Goal: Information Seeking & Learning: Learn about a topic

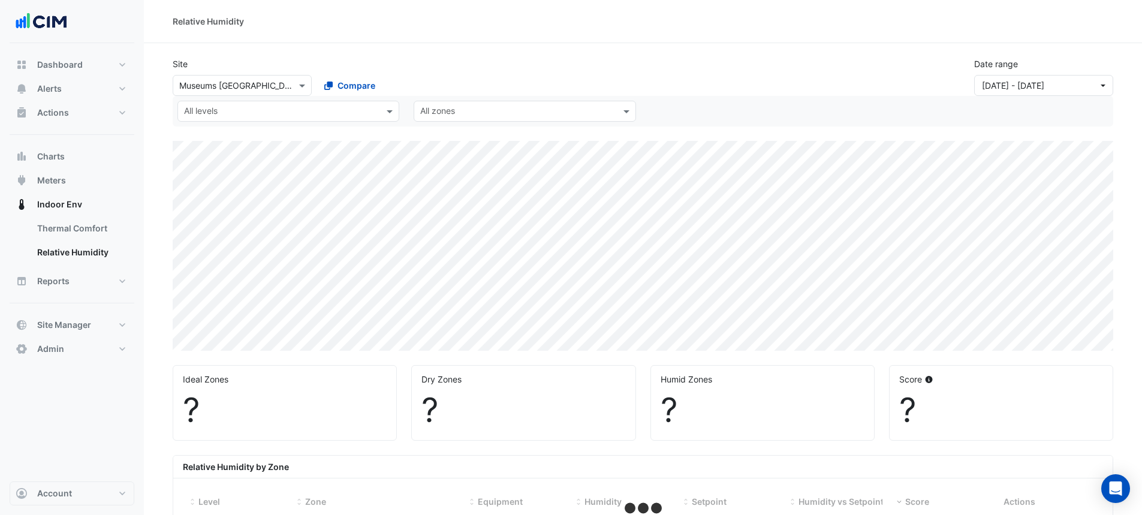
select select "**"
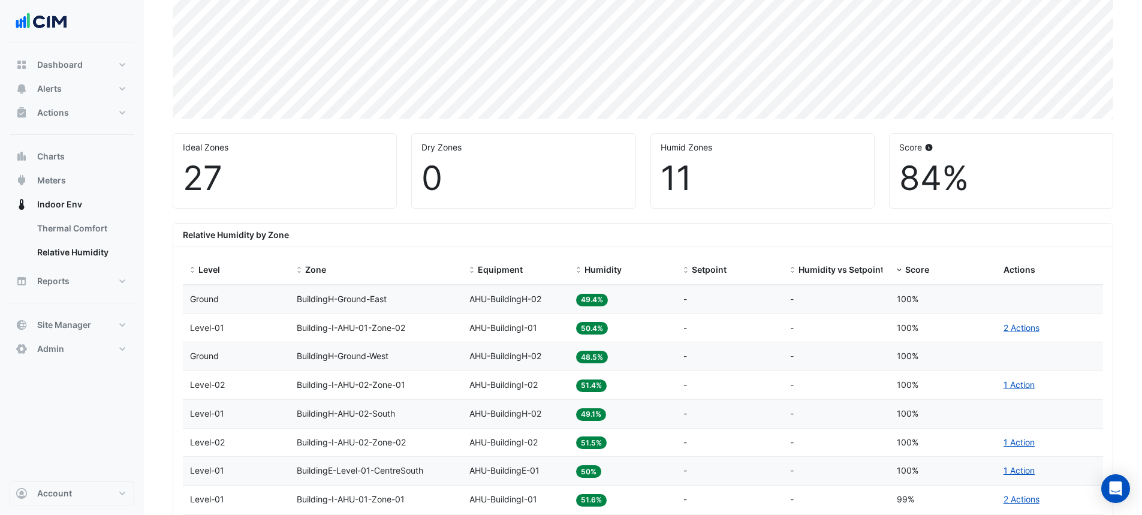
scroll to position [240, 0]
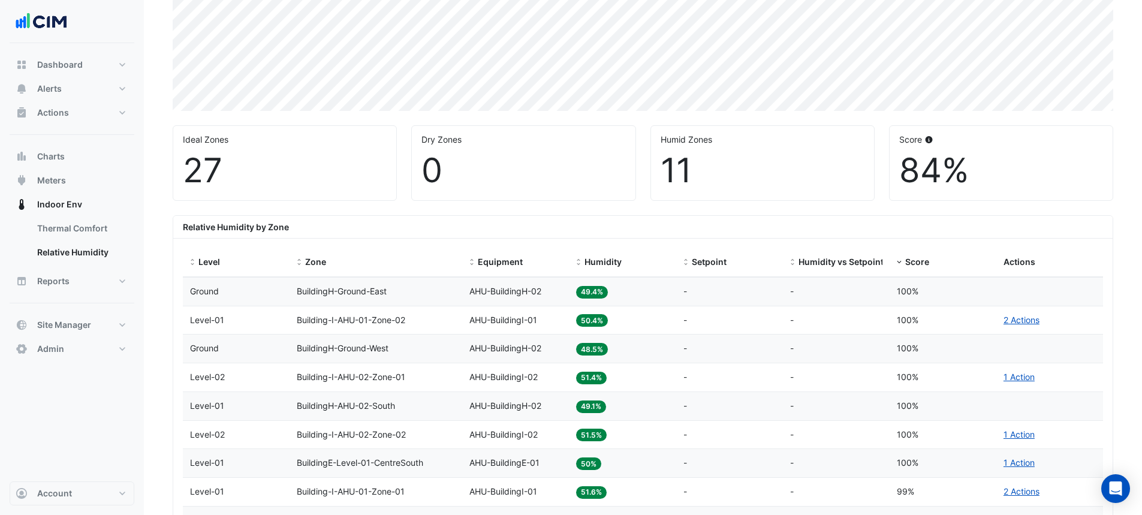
click at [609, 260] on span "Humidity" at bounding box center [603, 262] width 37 height 10
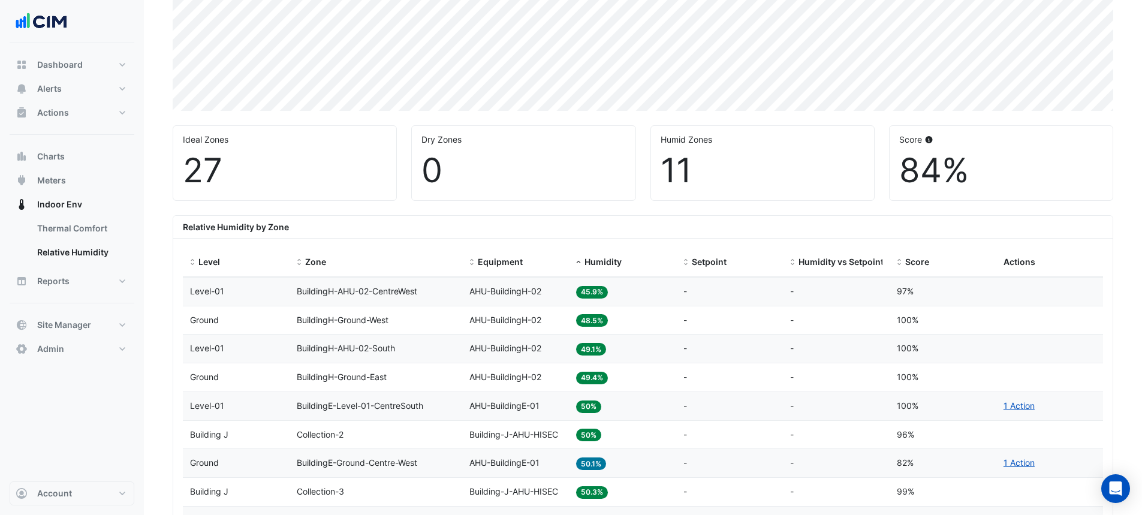
click at [598, 258] on span "Humidity" at bounding box center [603, 262] width 37 height 10
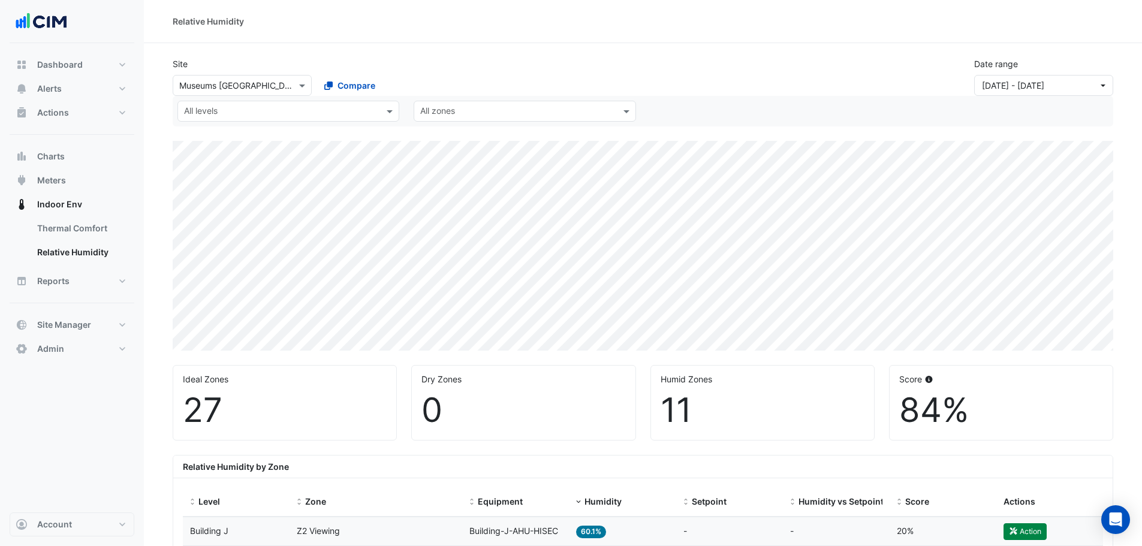
click at [364, 105] on div "All levels" at bounding box center [278, 111] width 201 height 19
click at [218, 135] on div "Building J" at bounding box center [208, 137] width 40 height 13
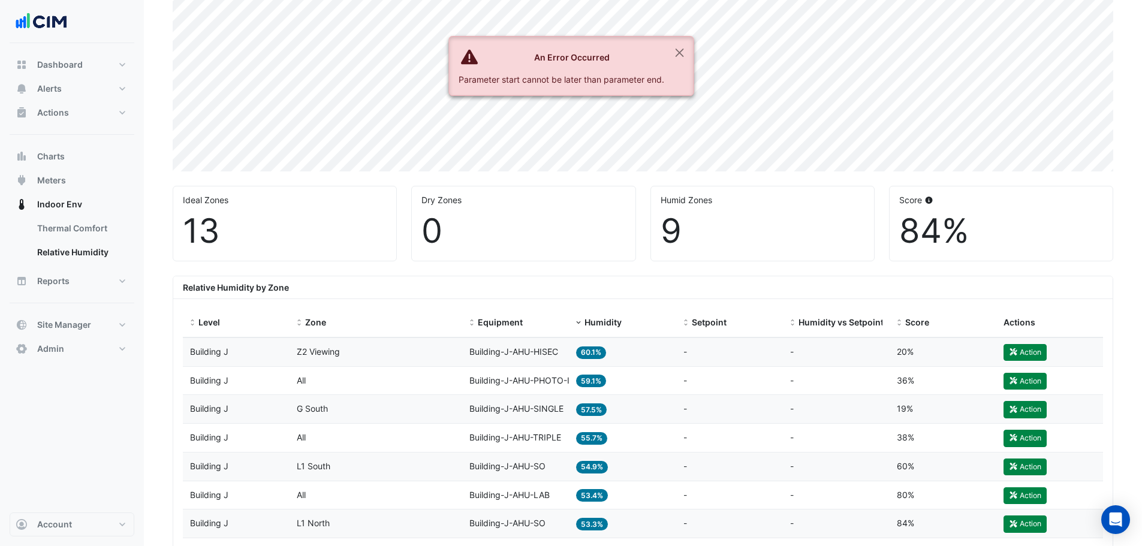
scroll to position [180, 0]
click at [683, 57] on button "Close" at bounding box center [679, 53] width 28 height 32
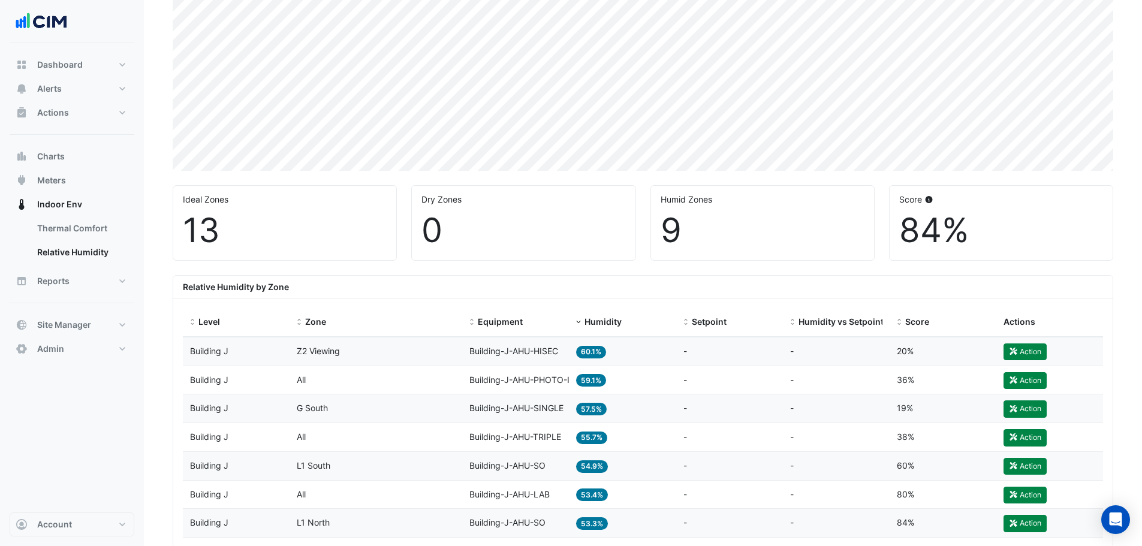
scroll to position [0, 0]
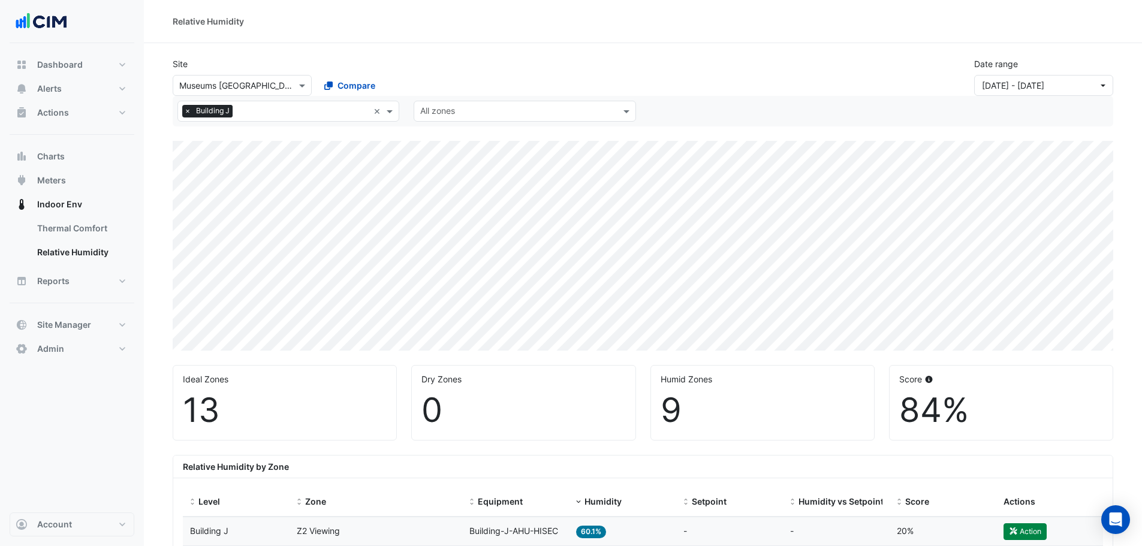
click at [389, 112] on span at bounding box center [391, 111] width 15 height 13
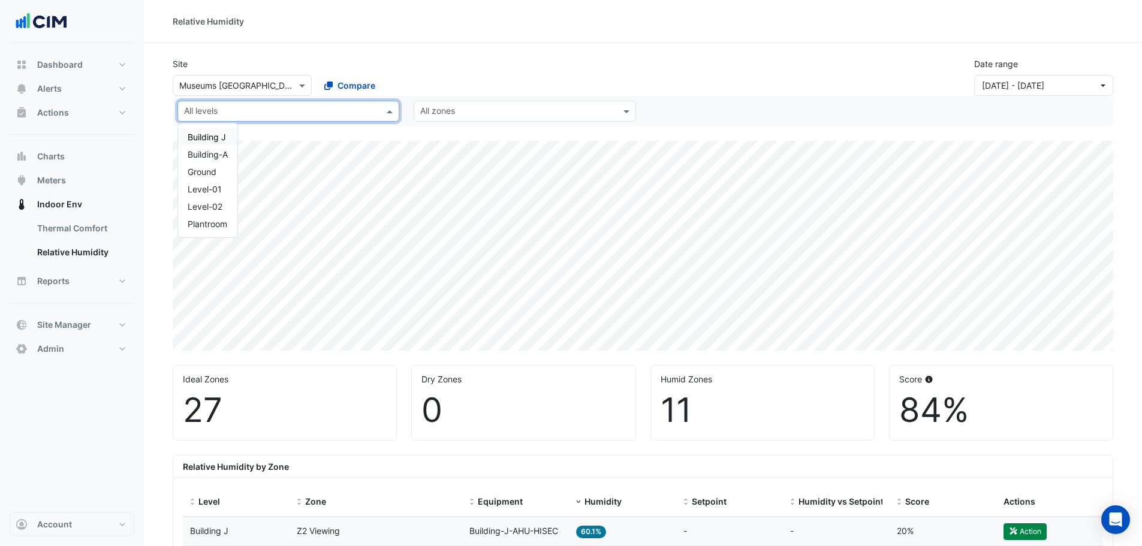
click at [204, 138] on div "Building J" at bounding box center [208, 137] width 40 height 13
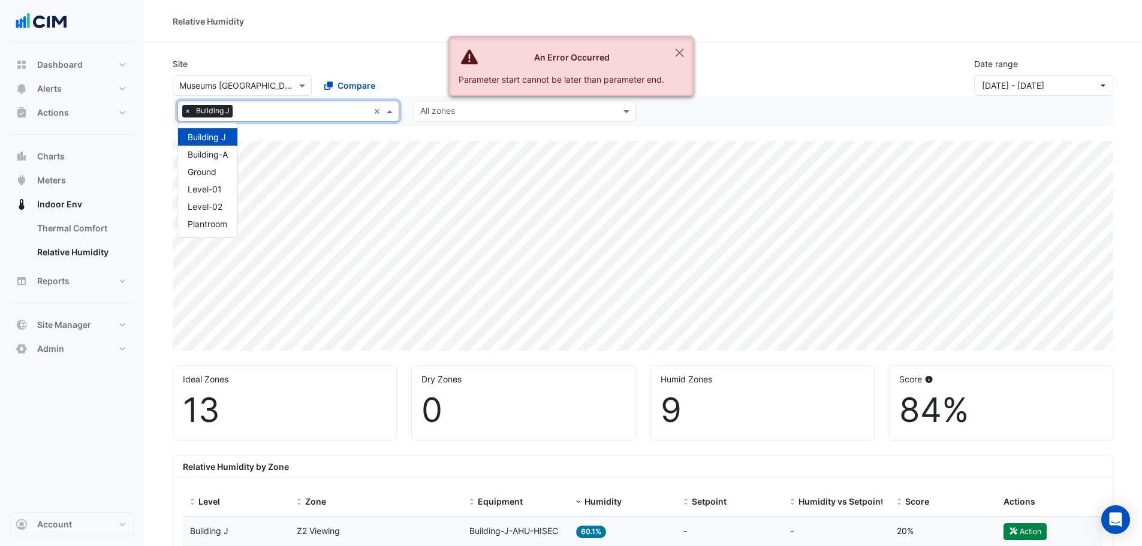
drag, startPoint x: 181, startPoint y: 109, endPoint x: 220, endPoint y: 108, distance: 39.0
click at [182, 109] on div "All levels × Building J" at bounding box center [273, 111] width 191 height 19
click at [209, 152] on div "Building-A" at bounding box center [208, 154] width 40 height 13
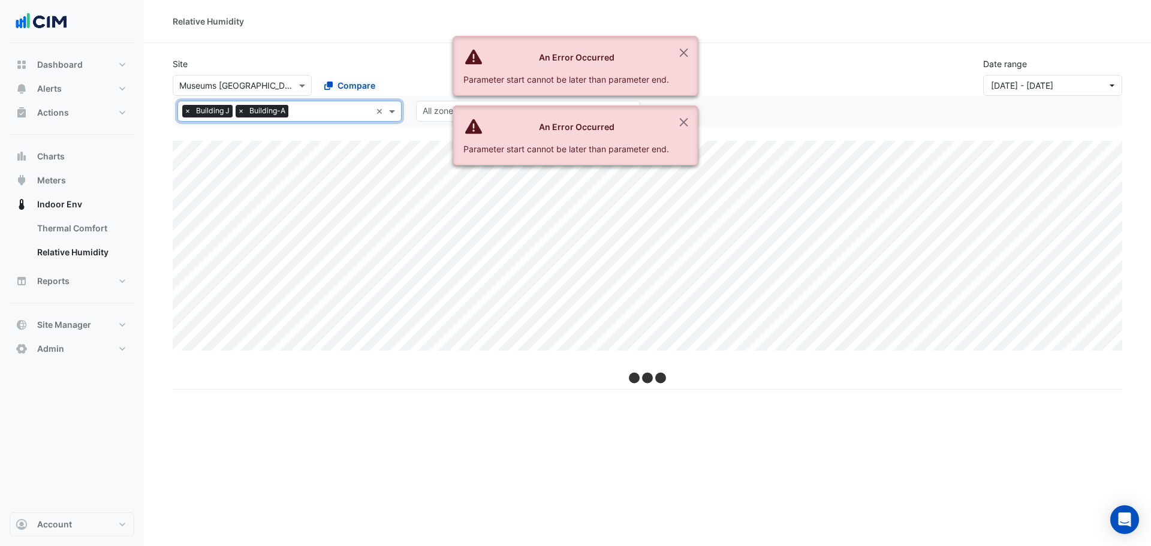
click at [184, 112] on span "×" at bounding box center [187, 111] width 11 height 12
click at [186, 112] on span "×" at bounding box center [187, 111] width 11 height 12
click at [195, 113] on input "text" at bounding box center [282, 112] width 197 height 13
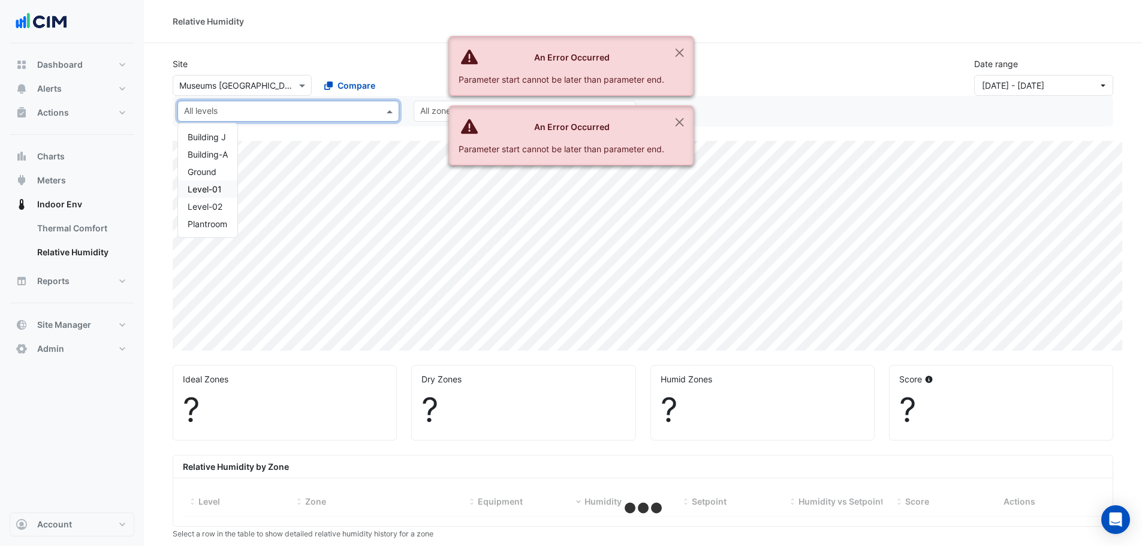
click at [204, 173] on div "Ground" at bounding box center [208, 171] width 40 height 13
select select "**"
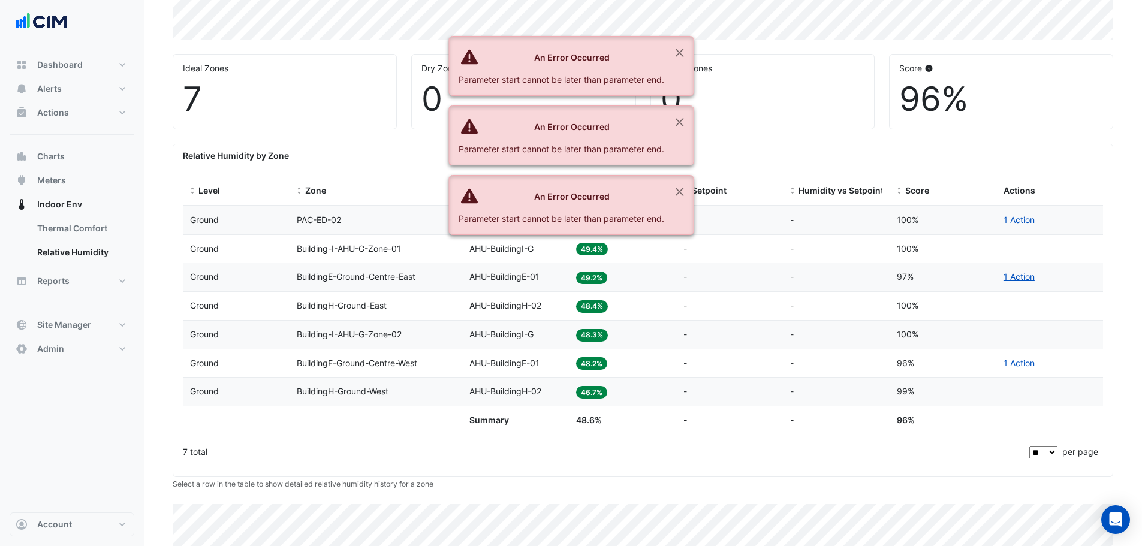
scroll to position [360, 0]
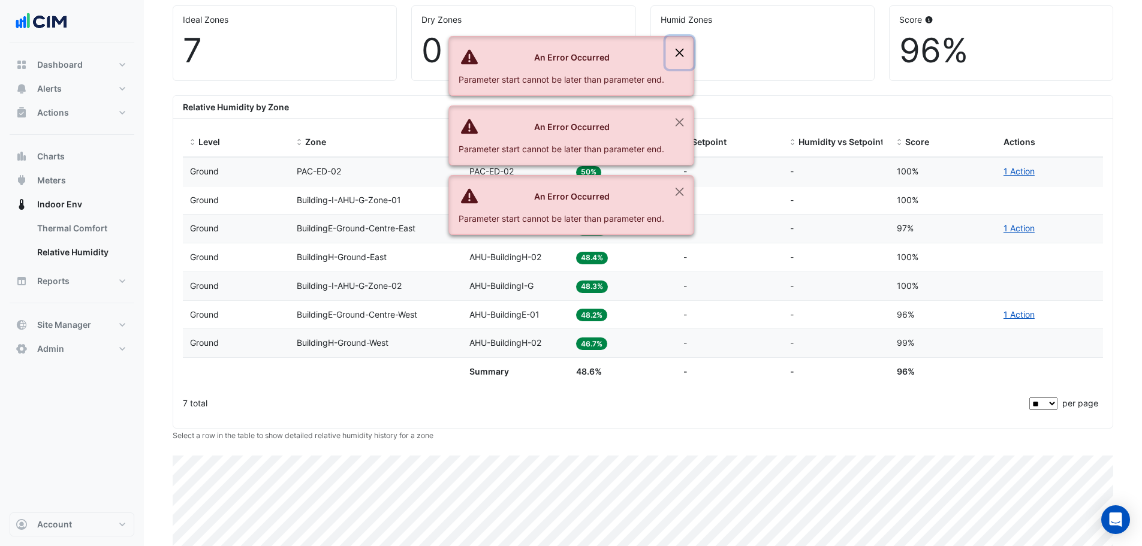
drag, startPoint x: 676, startPoint y: 52, endPoint x: 688, endPoint y: 100, distance: 49.3
click at [678, 53] on button "Close" at bounding box center [679, 53] width 28 height 32
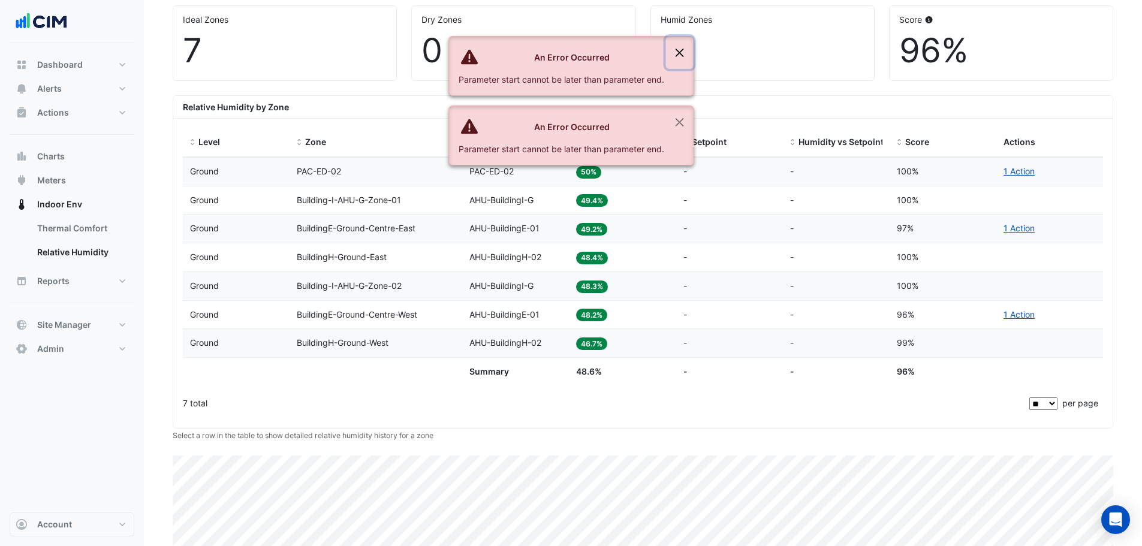
drag, startPoint x: 680, startPoint y: 56, endPoint x: 683, endPoint y: 96, distance: 39.7
click at [680, 57] on button "Close" at bounding box center [679, 53] width 28 height 32
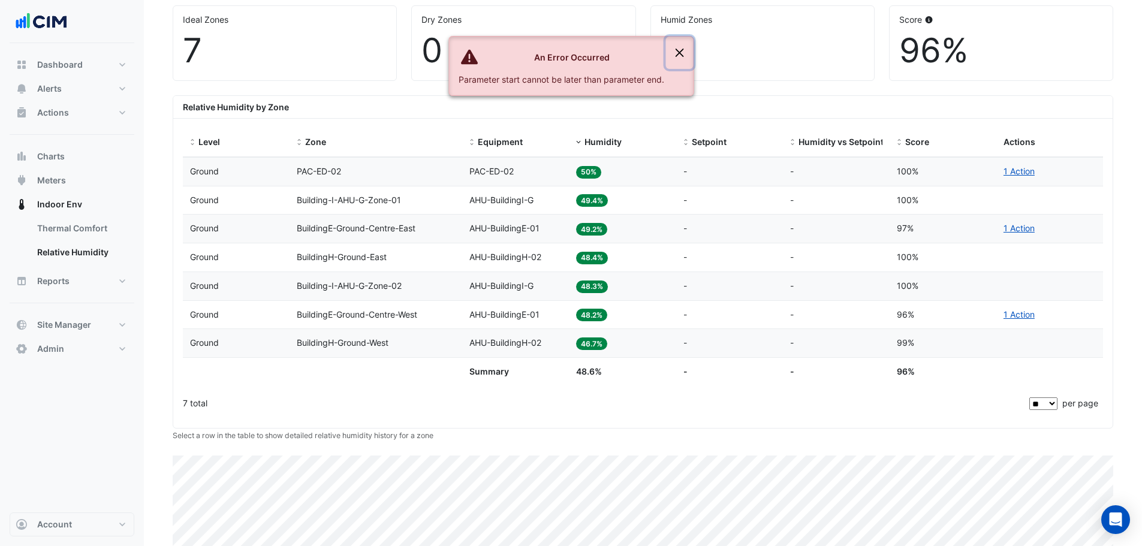
click at [684, 60] on button "Close" at bounding box center [679, 53] width 28 height 32
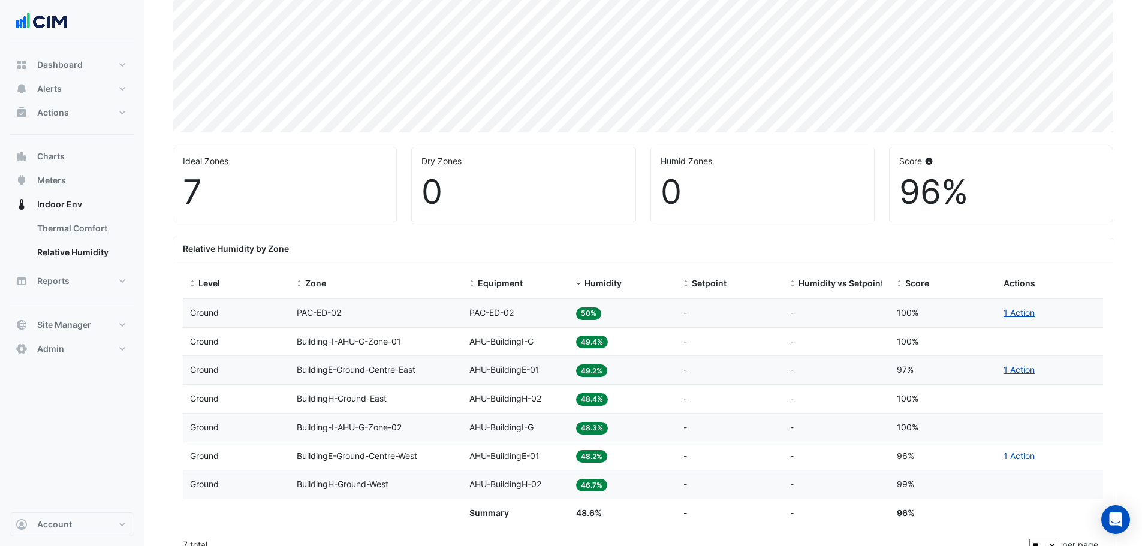
scroll to position [240, 0]
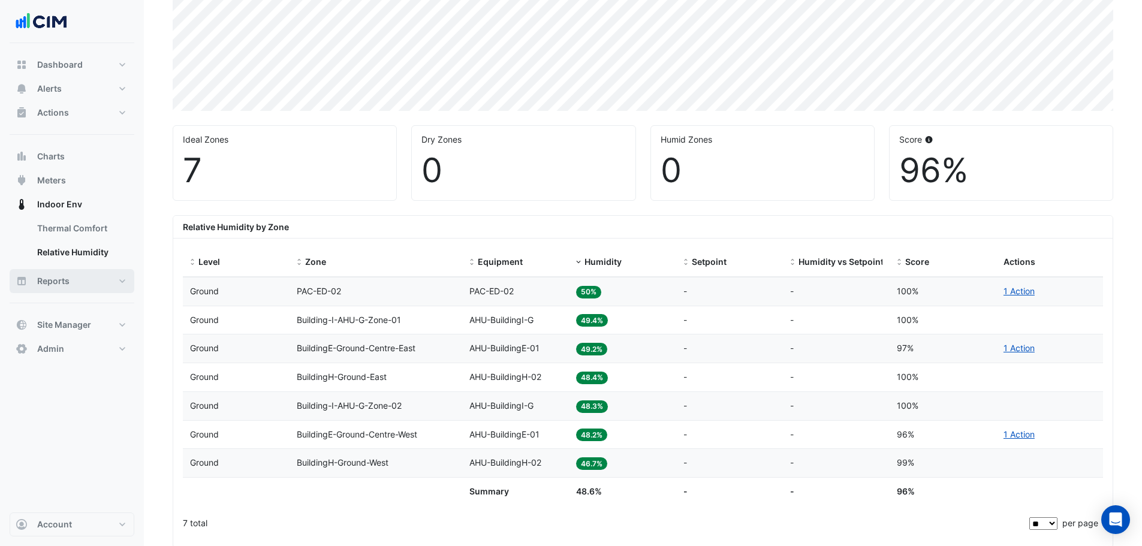
click at [61, 279] on span "Reports" at bounding box center [53, 281] width 32 height 12
select select "**"
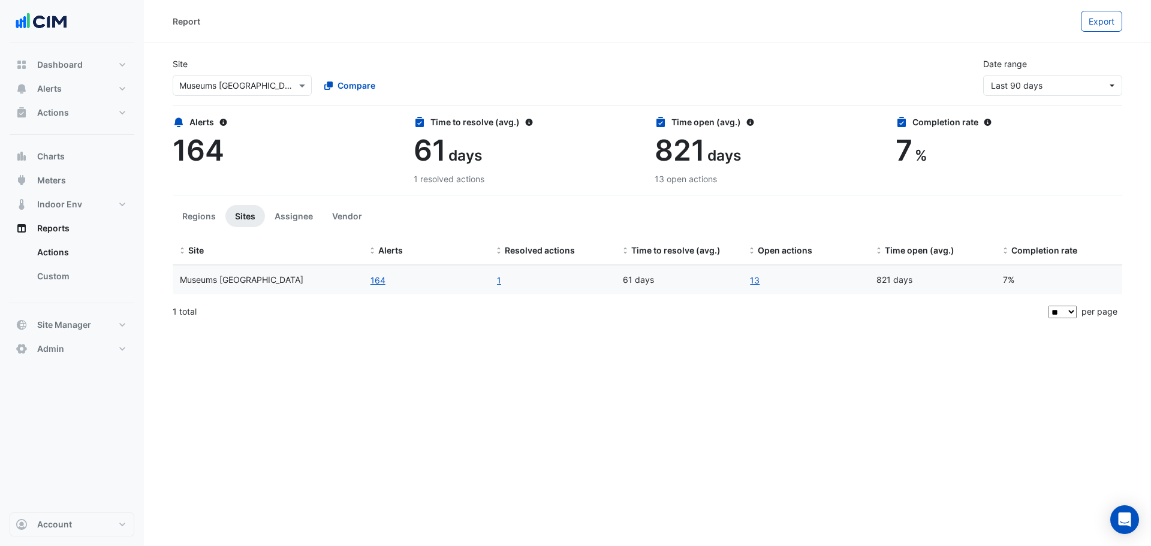
click at [72, 275] on link "Custom" at bounding box center [81, 276] width 107 height 24
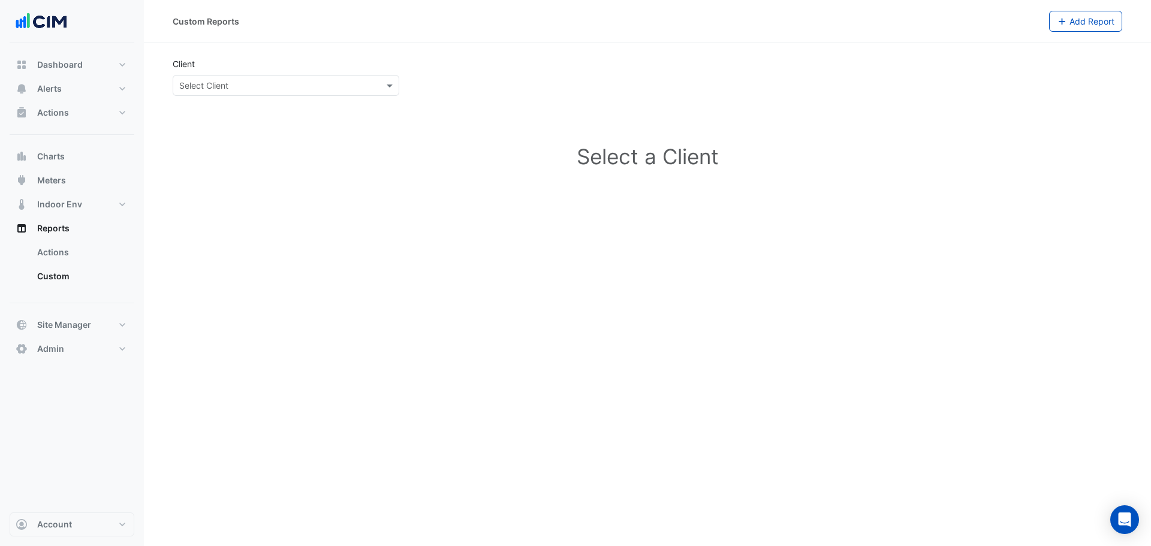
click at [309, 75] on div "Select Client" at bounding box center [286, 85] width 227 height 21
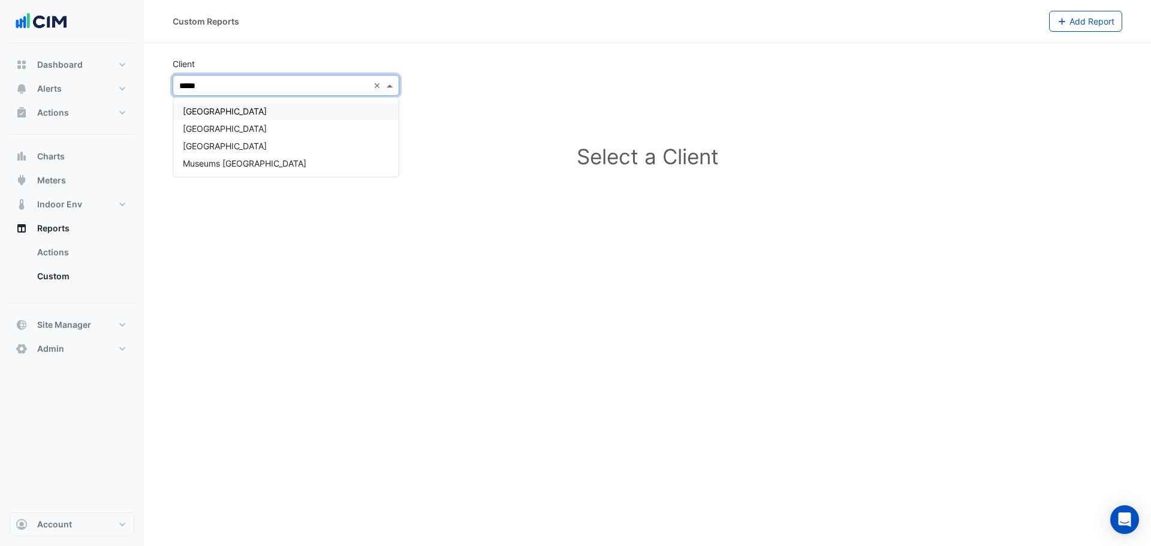
type input "******"
click at [306, 139] on div "Museum of Applied Arts and Sciences" at bounding box center [285, 145] width 225 height 17
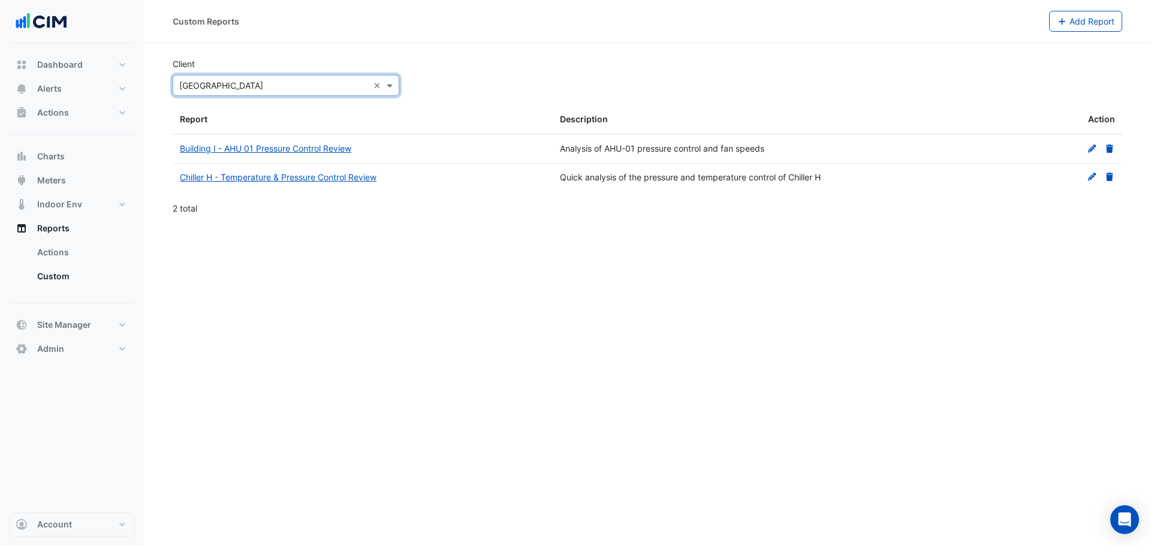
click at [539, 304] on div "Custom Reports Add Report Client Select Client × Museum of Applied Arts and Sci…" at bounding box center [647, 273] width 1007 height 546
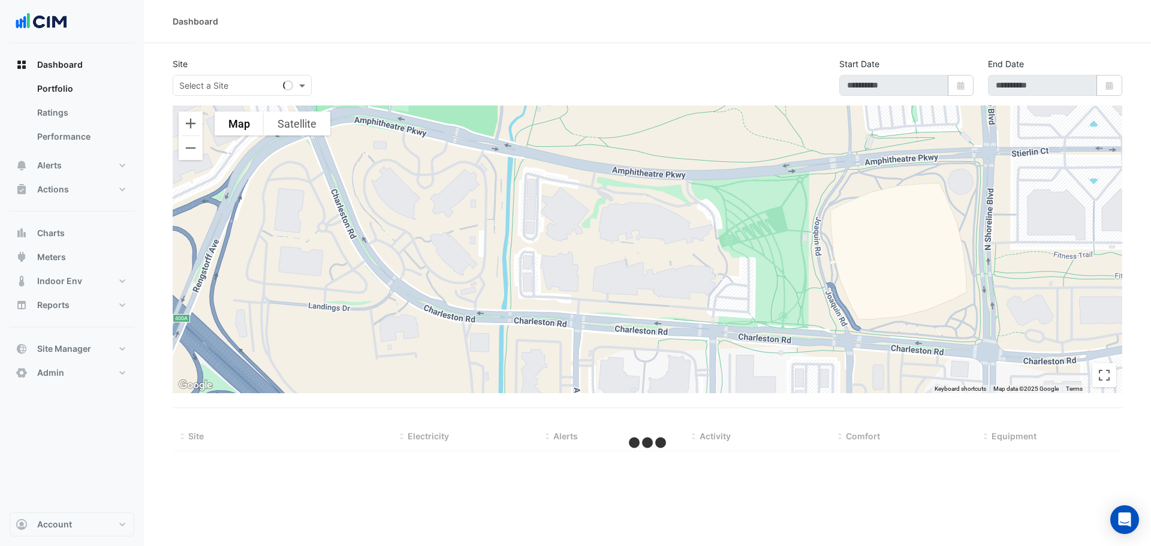
select select "**"
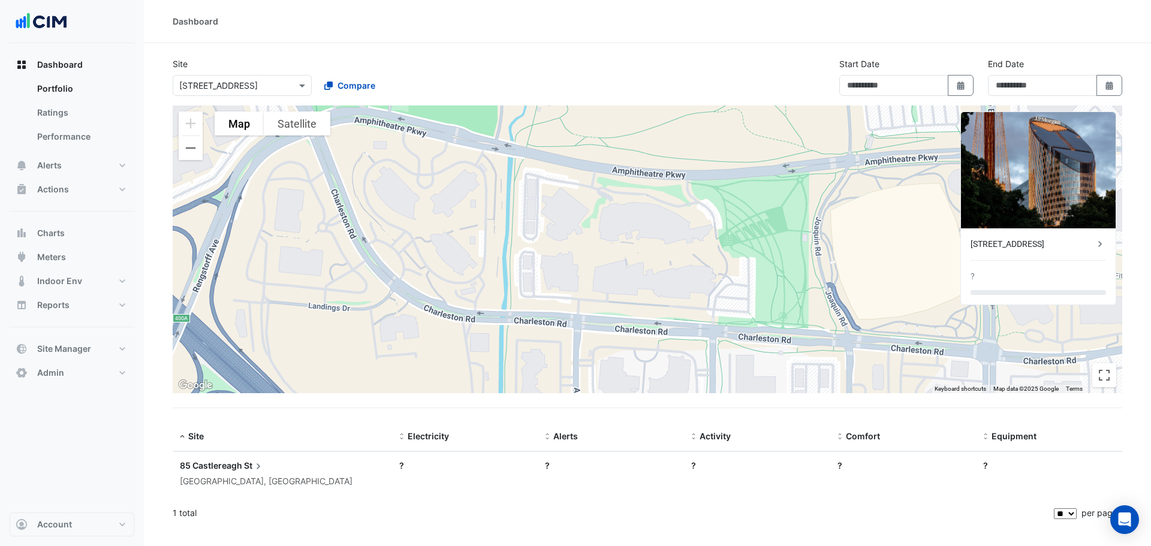
type input "**********"
